Goal: Transaction & Acquisition: Purchase product/service

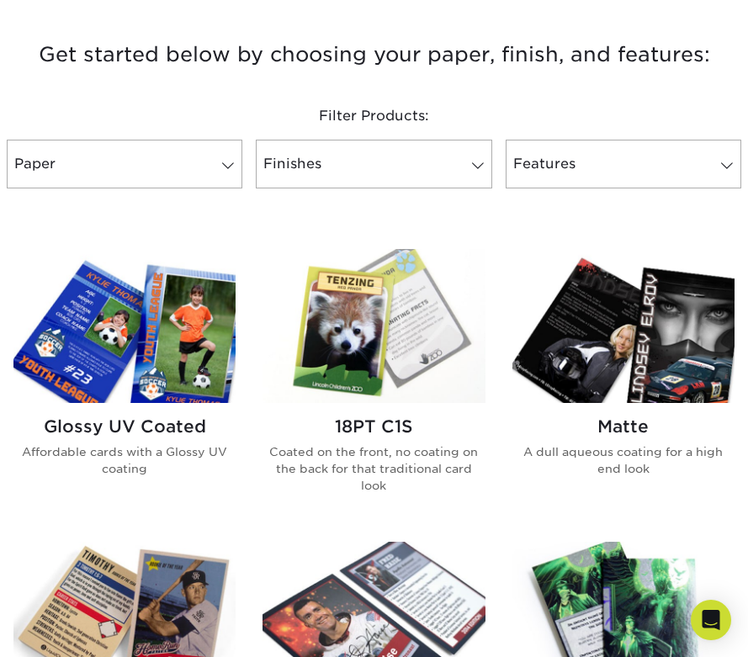
scroll to position [602, 0]
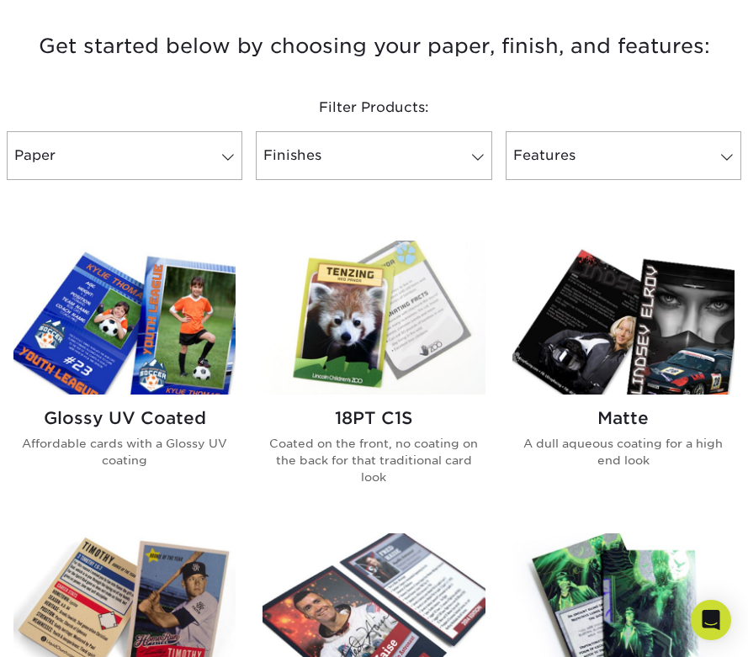
click at [138, 412] on h2 "Glossy UV Coated" at bounding box center [124, 418] width 222 height 20
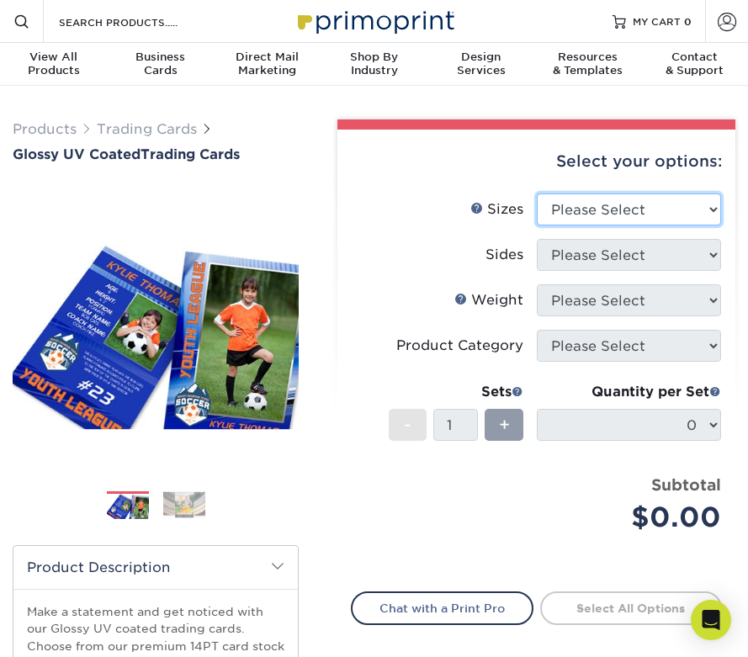
click at [614, 210] on select "Please Select 2.5" x 3.5"" at bounding box center [629, 209] width 184 height 32
select select "2.50x3.50"
click at [537, 193] on select "Please Select 2.5" x 3.5"" at bounding box center [629, 209] width 184 height 32
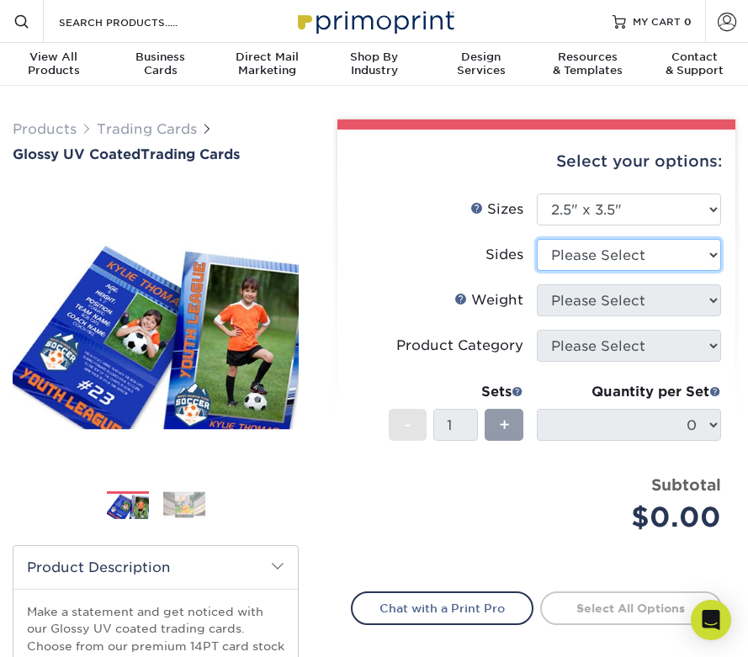
click at [615, 256] on select "Please Select Print Both Sides Print Front Only" at bounding box center [629, 255] width 184 height 32
select select "13abbda7-1d64-4f25-8bb2-c179b224825d"
click at [537, 239] on select "Please Select Print Both Sides Print Front Only" at bounding box center [629, 255] width 184 height 32
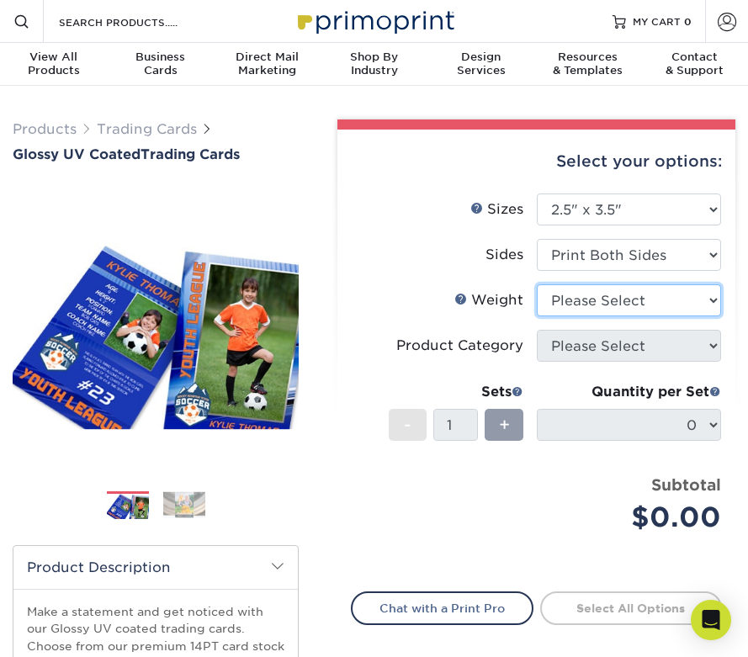
click at [633, 306] on select "Please Select 16PT 14PT 18PT C1S" at bounding box center [629, 300] width 184 height 32
select select "14PT"
click at [537, 284] on select "Please Select 16PT 14PT 18PT C1S" at bounding box center [629, 300] width 184 height 32
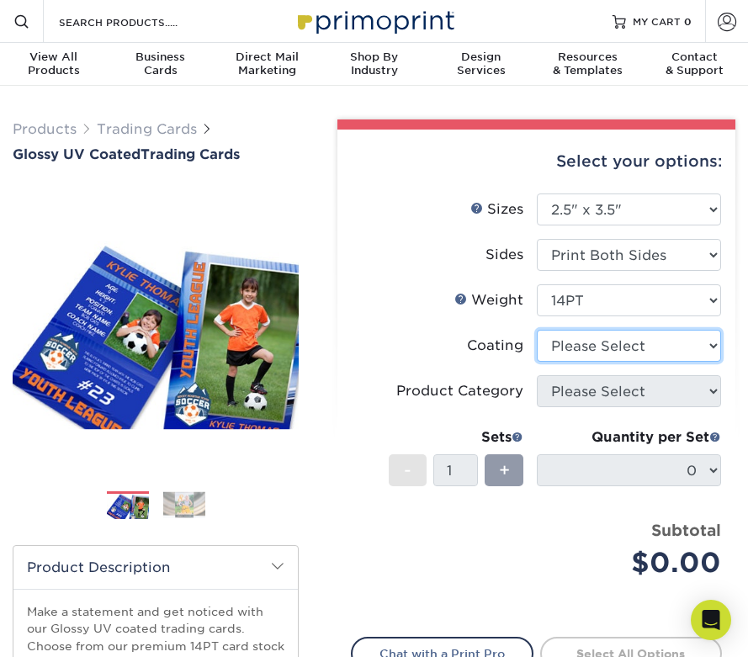
click at [636, 353] on select at bounding box center [629, 346] width 184 height 32
select select "ae367451-b2b8-45df-a344-0f05b6a12993"
click at [537, 330] on select at bounding box center [629, 346] width 184 height 32
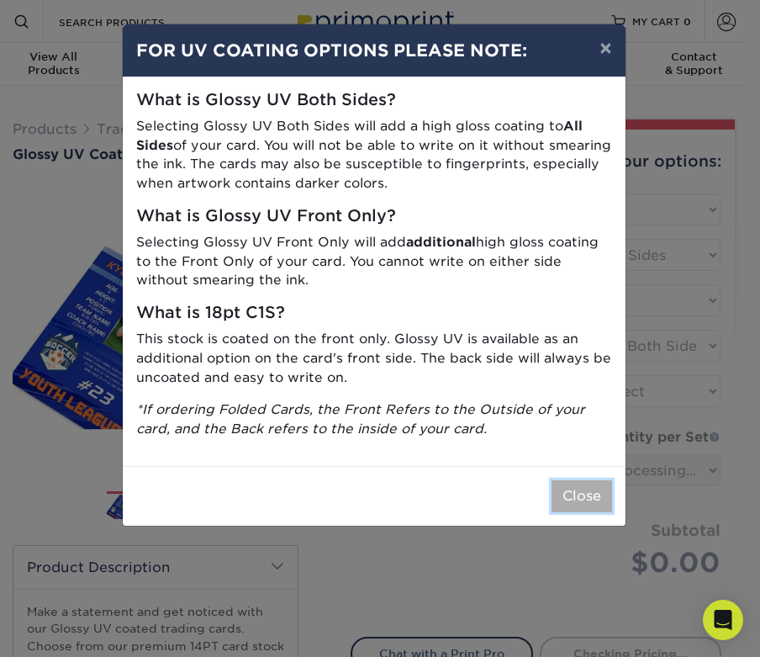
click at [571, 488] on button "Close" at bounding box center [582, 496] width 61 height 32
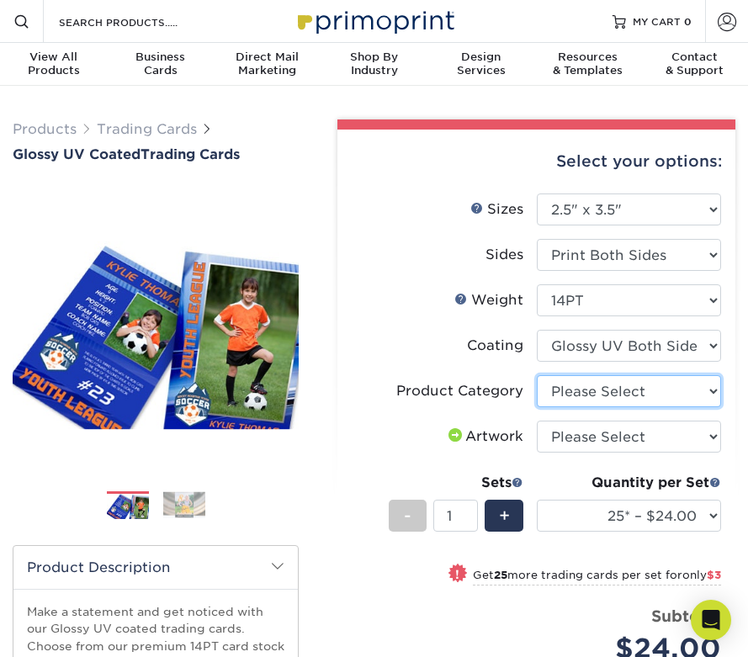
click at [606, 394] on select "Please Select Trading Cards" at bounding box center [629, 391] width 184 height 32
select select "c2f9bce9-36c2-409d-b101-c29d9d031e18"
click at [537, 375] on select "Please Select Trading Cards" at bounding box center [629, 391] width 184 height 32
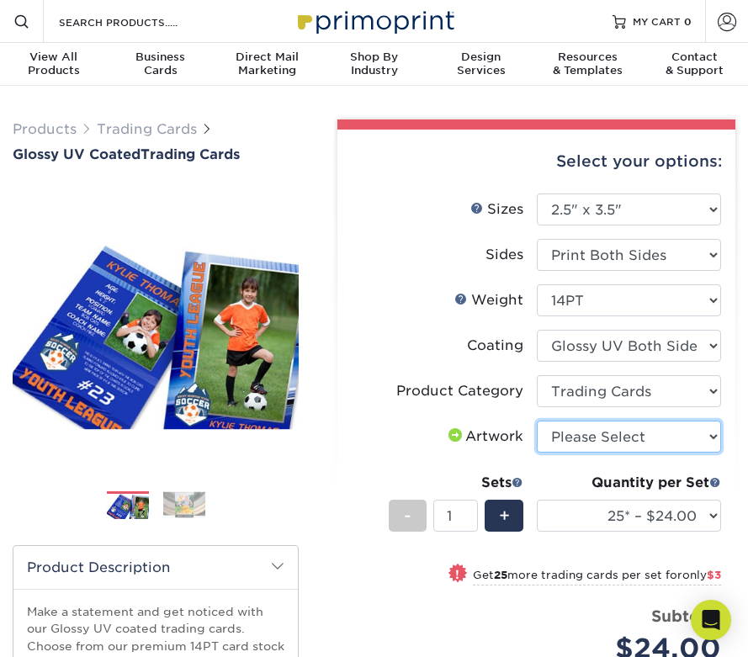
click at [634, 443] on select "Please Select I will upload files I need a design - $100" at bounding box center [629, 437] width 184 height 32
select select "upload"
click at [537, 421] on select "Please Select I will upload files I need a design - $100" at bounding box center [629, 437] width 184 height 32
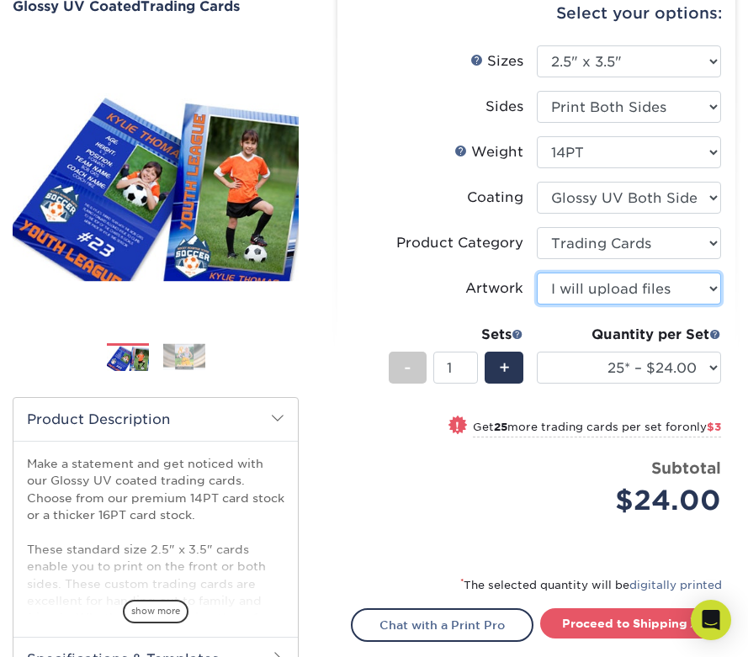
scroll to position [155, 0]
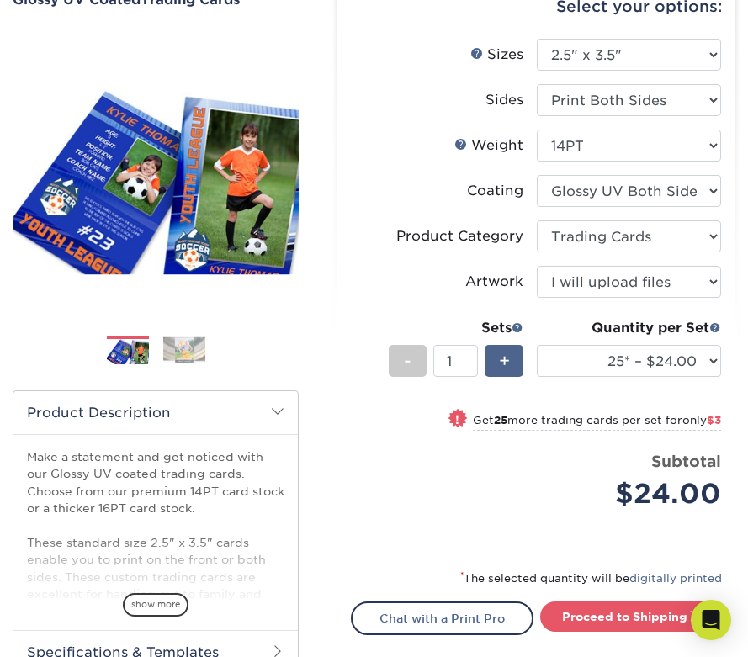
click at [496, 363] on div "+" at bounding box center [504, 361] width 38 height 32
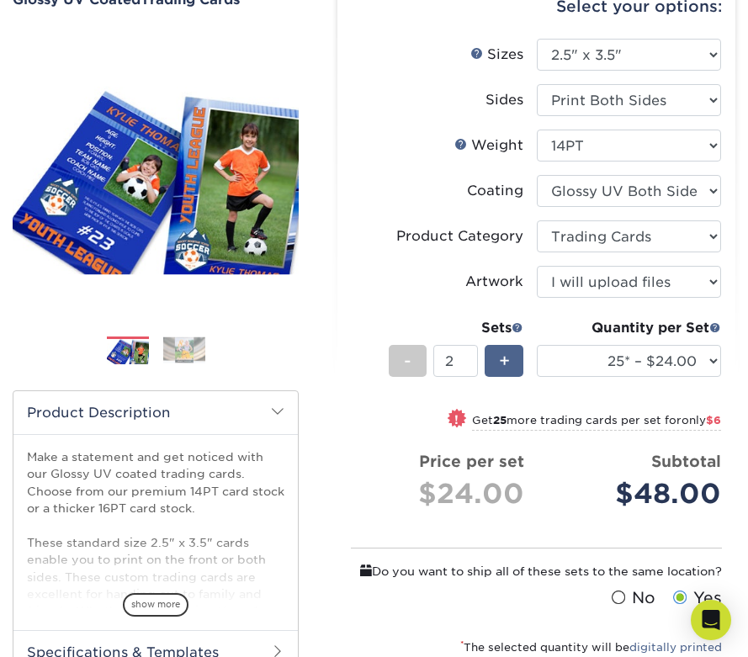
click at [496, 363] on div "+" at bounding box center [504, 361] width 38 height 32
click at [507, 363] on span "+" at bounding box center [504, 360] width 11 height 25
type input "4"
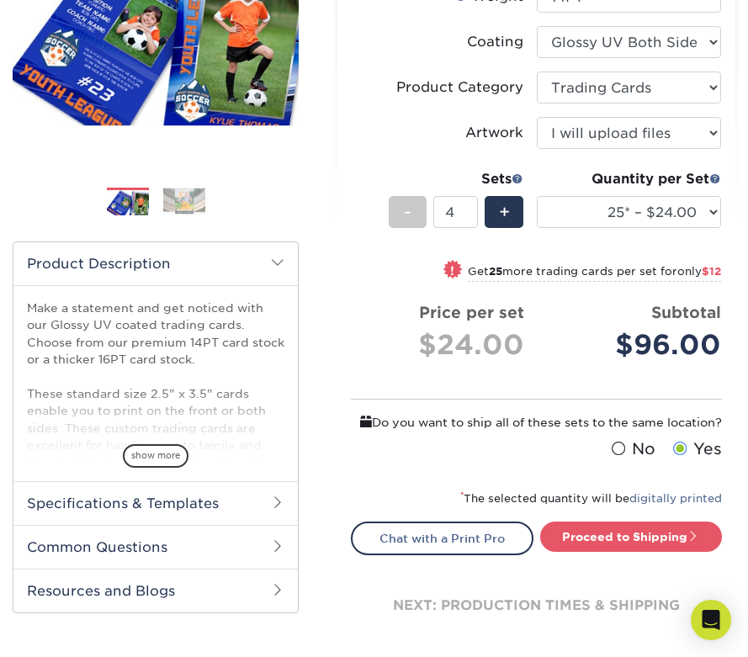
scroll to position [311, 0]
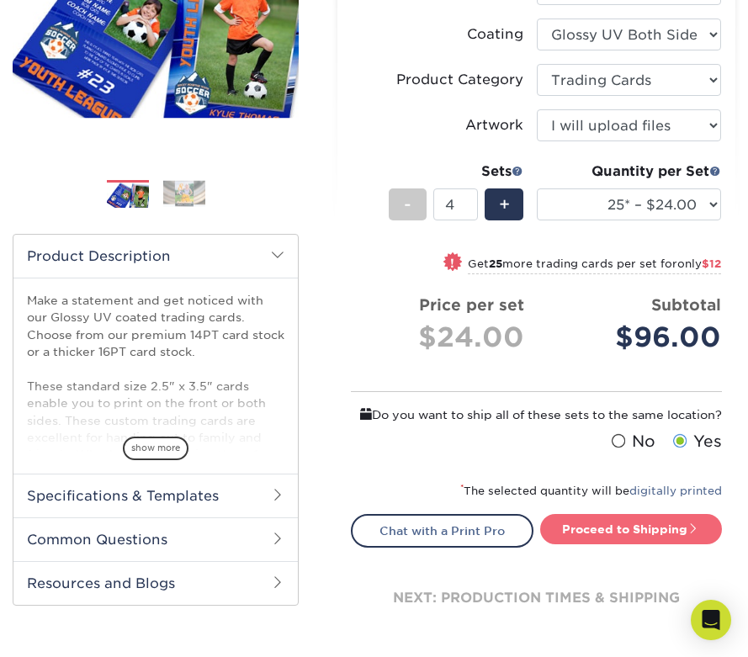
click at [607, 544] on link "Proceed to Shipping" at bounding box center [631, 529] width 182 height 30
type input "Set 1"
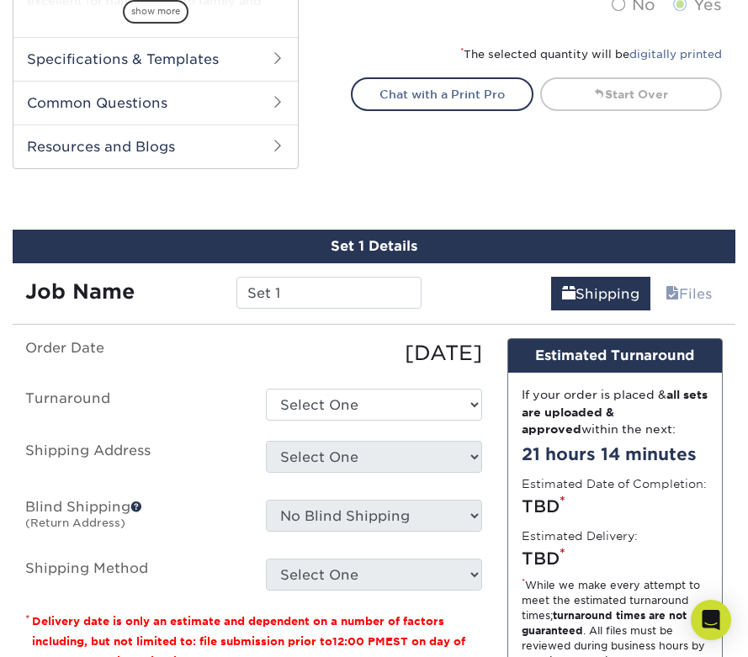
scroll to position [754, 0]
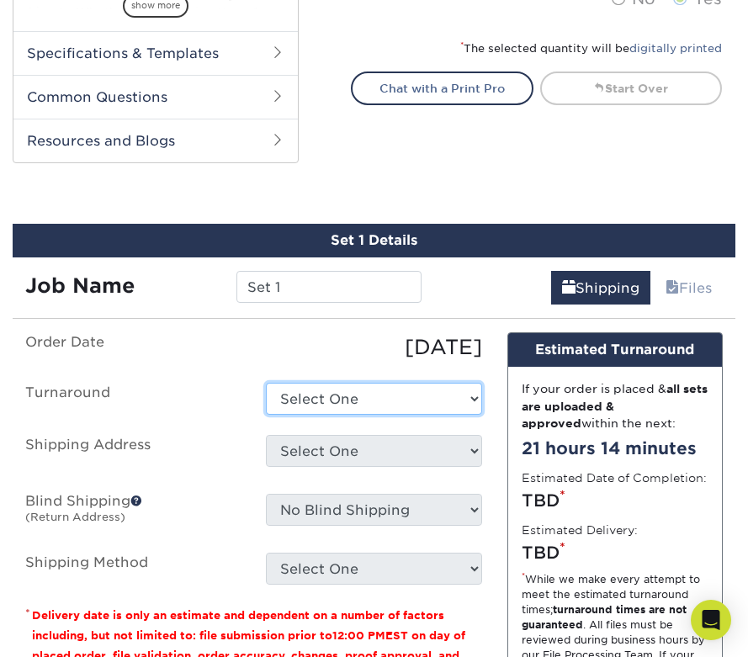
click at [416, 397] on select "Select One 2-4 Business Days 2 Day Next Business Day" at bounding box center [373, 399] width 215 height 32
click at [266, 383] on select "Select One 2-4 Business Days 2 Day Next Business Day" at bounding box center [373, 399] width 215 height 32
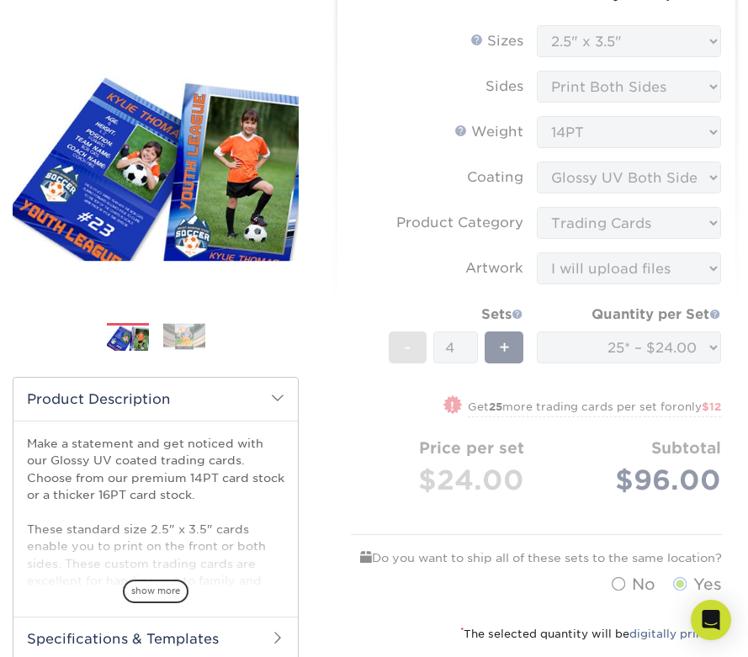
scroll to position [167, 0]
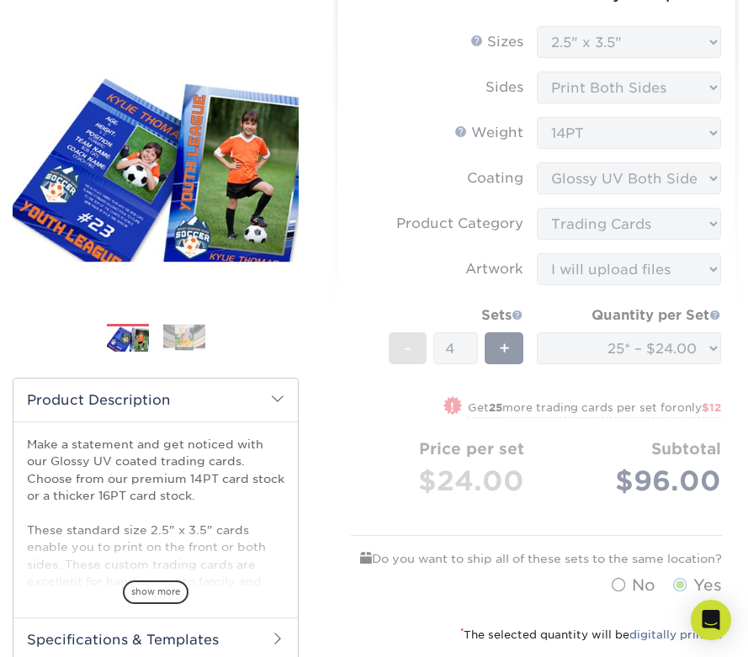
click at [602, 369] on form "Sizes Help Sizes Please Select 2.5" x 3.5" Sides Please Select 16PT - 4" at bounding box center [536, 315] width 371 height 578
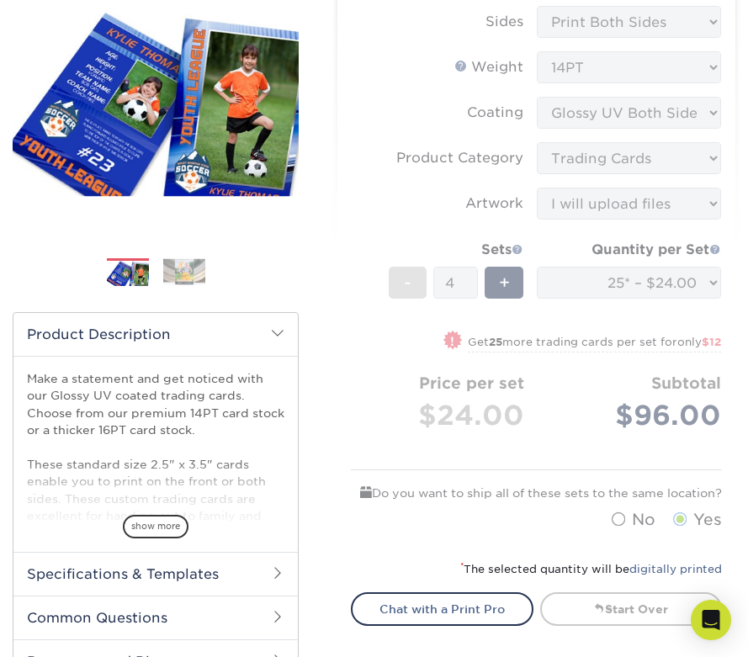
scroll to position [230, 0]
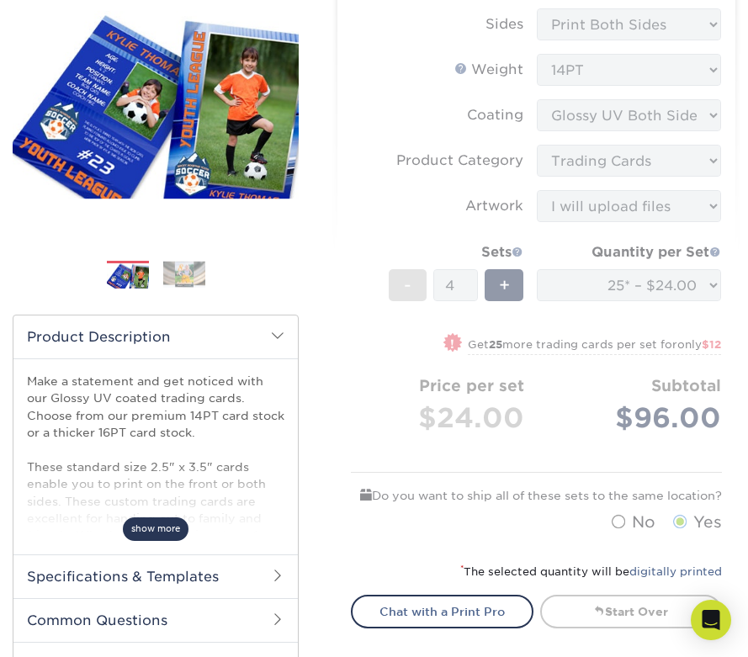
click at [146, 522] on span "show more" at bounding box center [156, 528] width 66 height 23
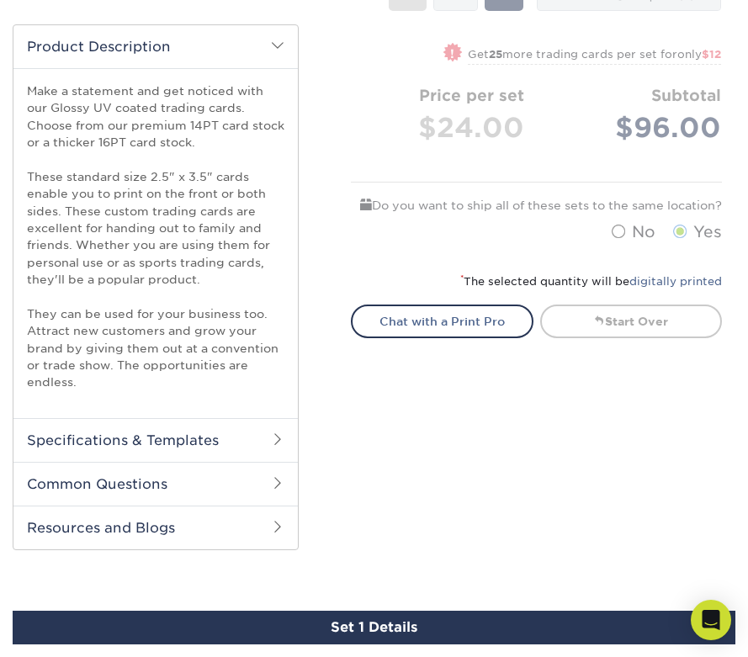
scroll to position [523, 0]
